Goal: Transaction & Acquisition: Purchase product/service

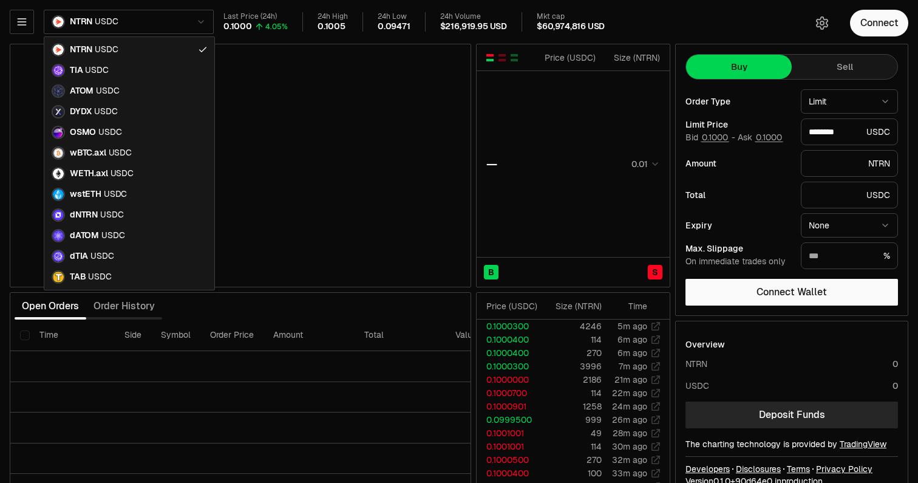
click at [171, 19] on html "Balance Earn Bitcoin Summer Bridge & Swap Orderbook Stake Ecosystem Governance …" at bounding box center [459, 253] width 918 height 507
type input "********"
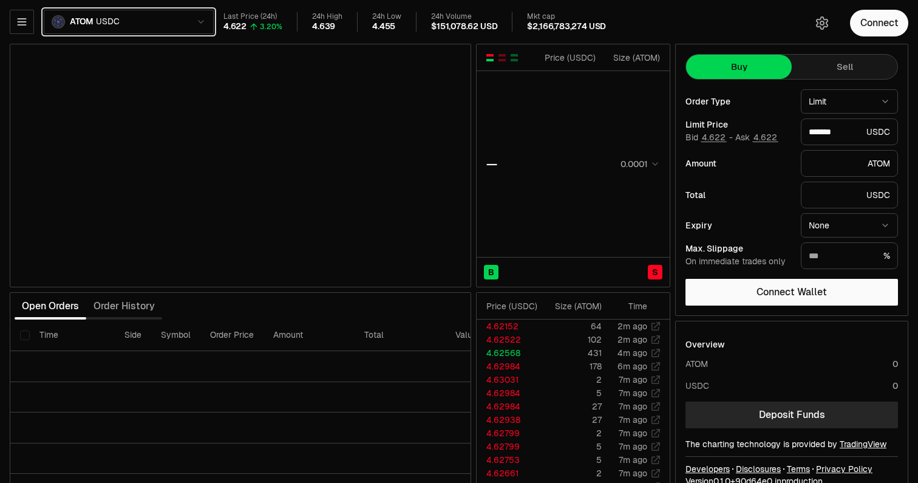
type input "*******"
